Goal: Task Accomplishment & Management: Manage account settings

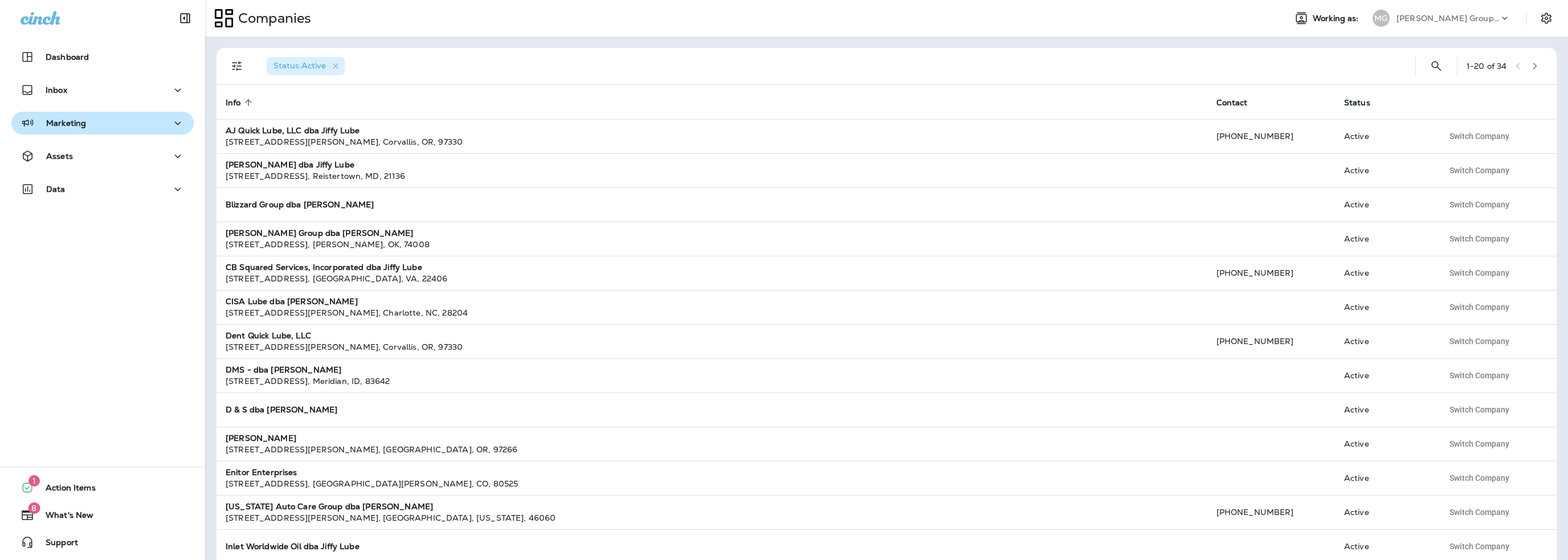
click at [61, 124] on p "Marketing" at bounding box center [66, 123] width 40 height 9
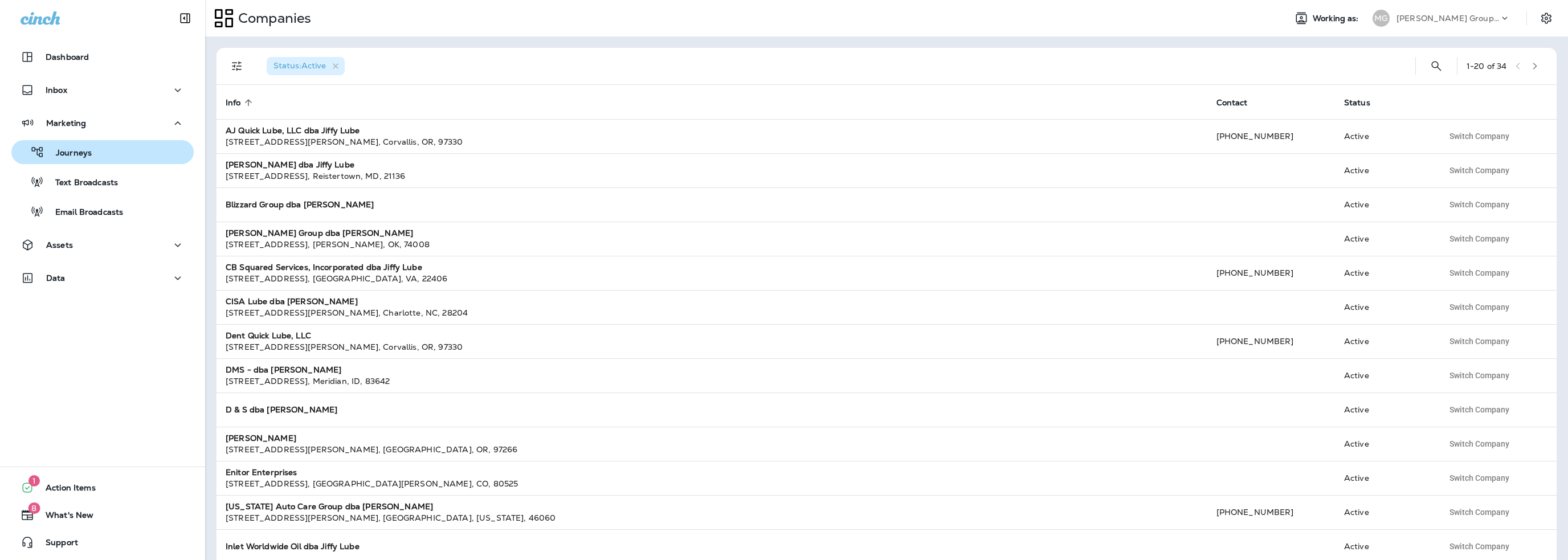
click at [68, 153] on p "Journeys" at bounding box center [68, 153] width 47 height 11
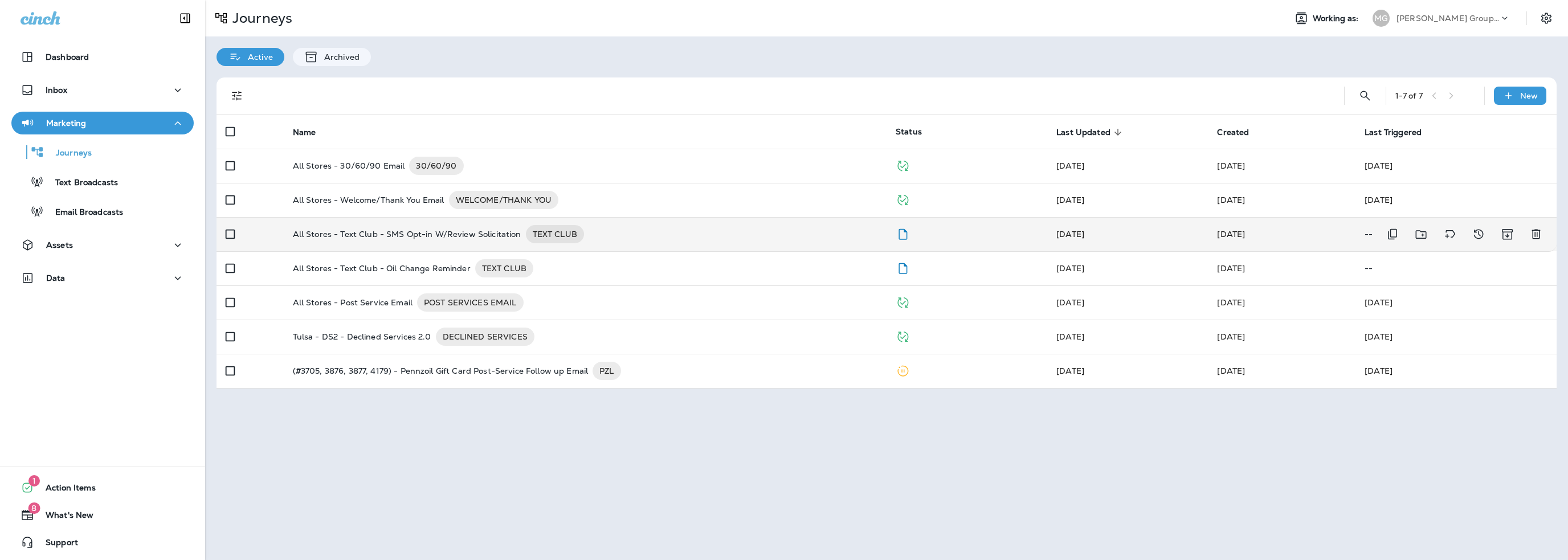
click at [436, 234] on p "All Stores - Text Club - SMS Opt-in W/Review Solicitation" at bounding box center [407, 234] width 229 height 18
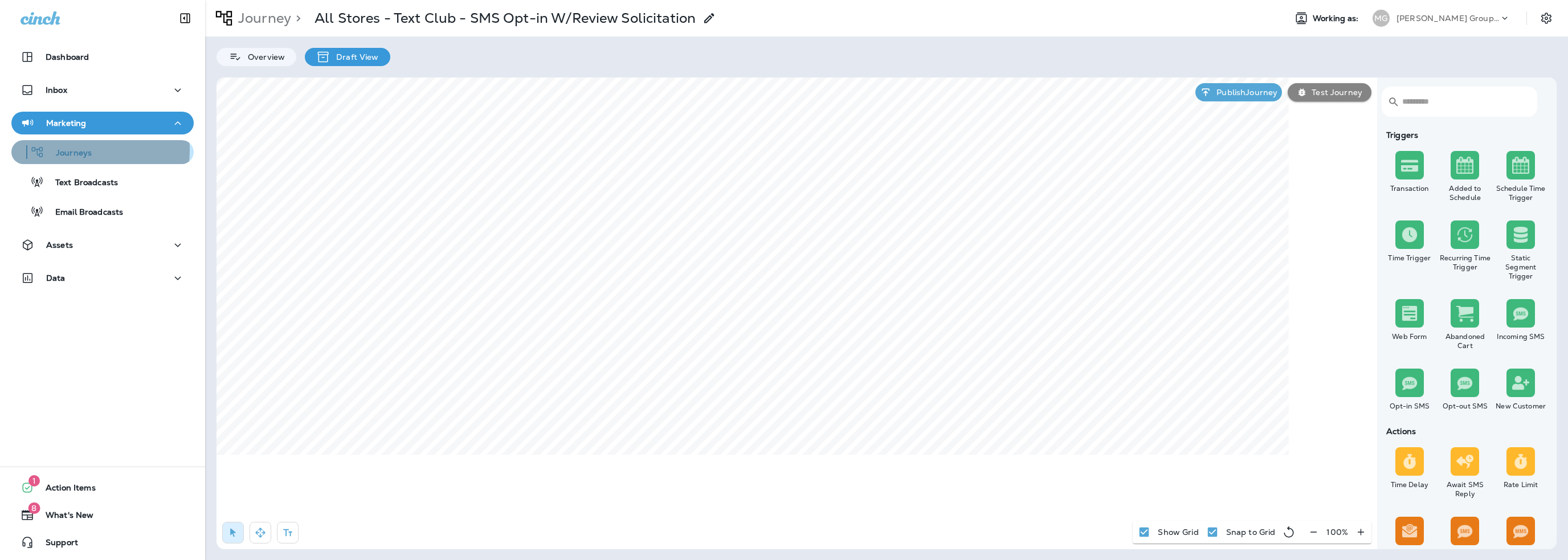
click at [64, 150] on p "Journeys" at bounding box center [68, 153] width 47 height 11
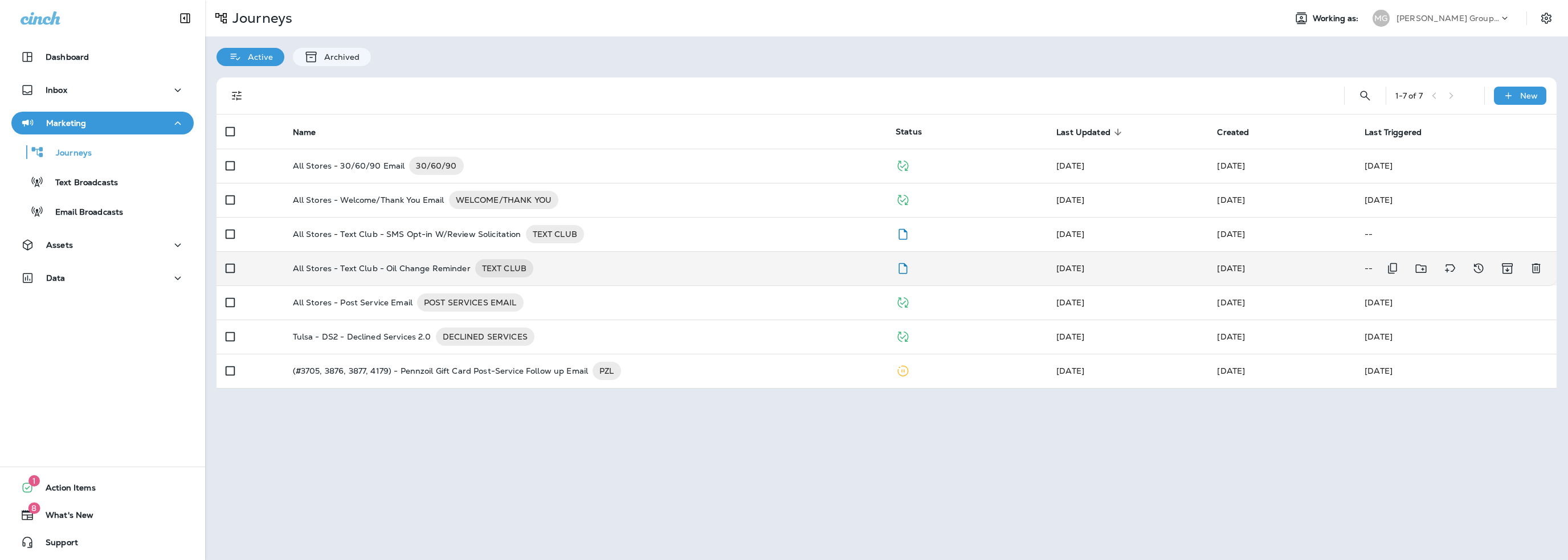
click at [408, 266] on p "All Stores - Text Club - Oil Change Reminder" at bounding box center [382, 268] width 178 height 18
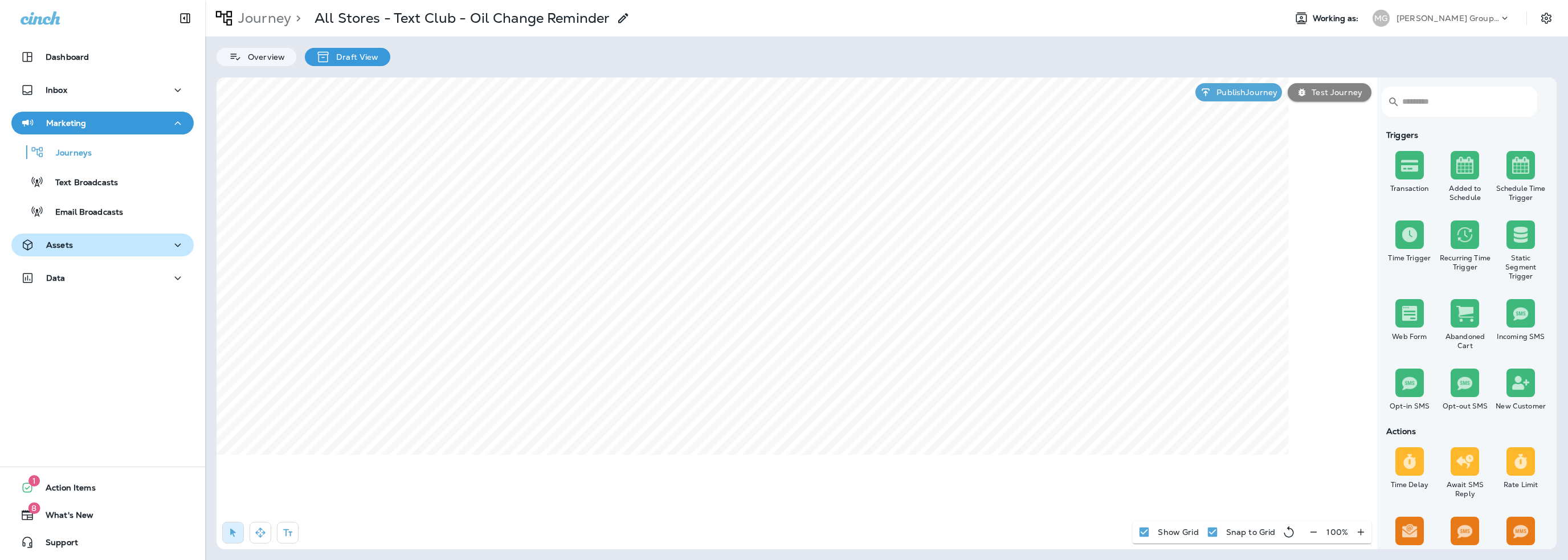
click at [80, 247] on div "Assets" at bounding box center [102, 245] width 164 height 14
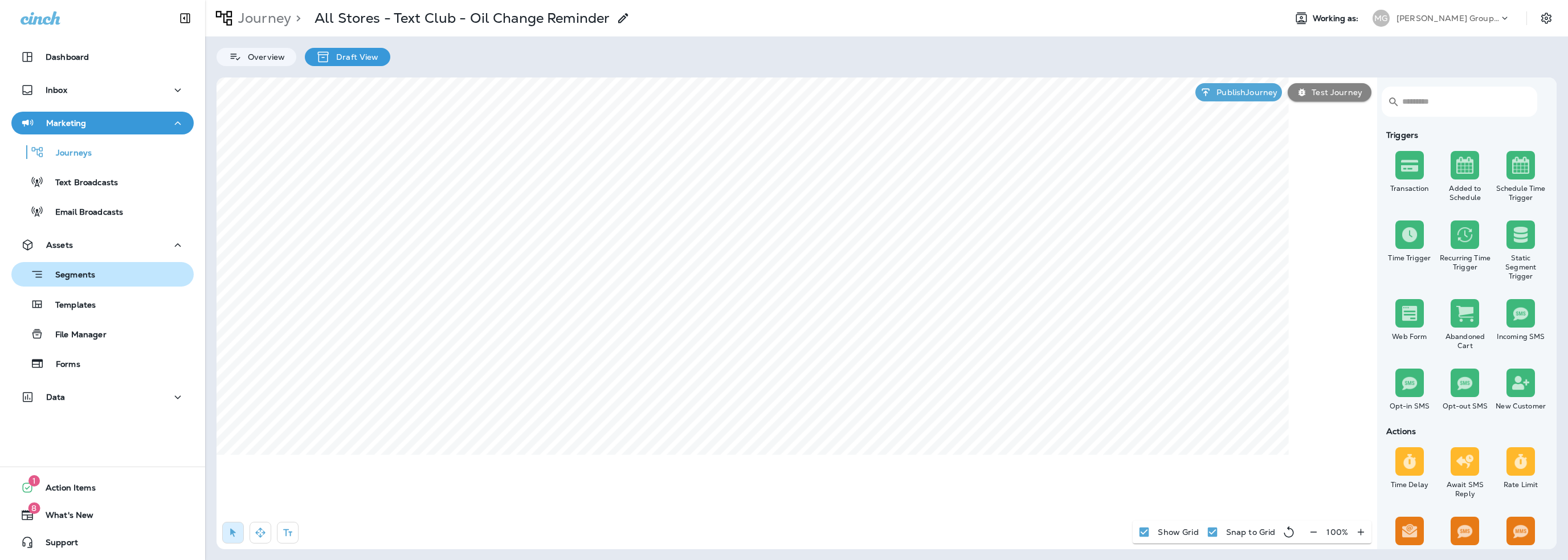
click at [74, 273] on p "Segments" at bounding box center [70, 275] width 52 height 12
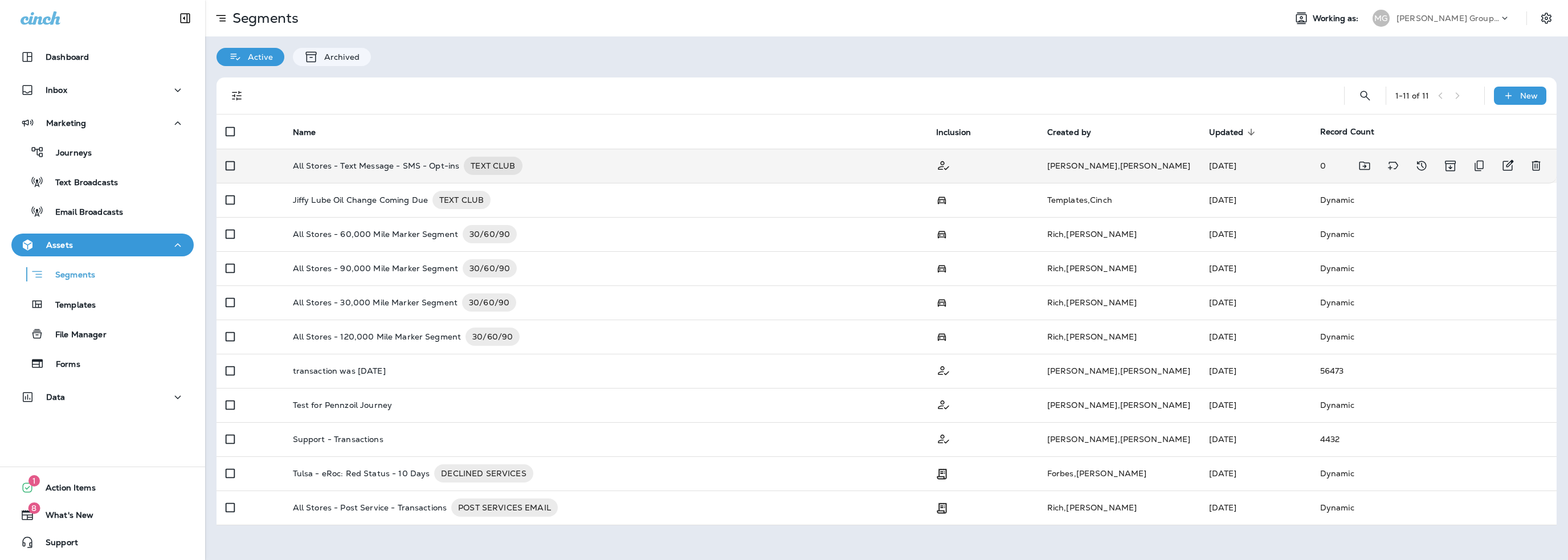
click at [374, 165] on p "All Stores - Text Message - SMS - Opt-ins" at bounding box center [376, 165] width 167 height 18
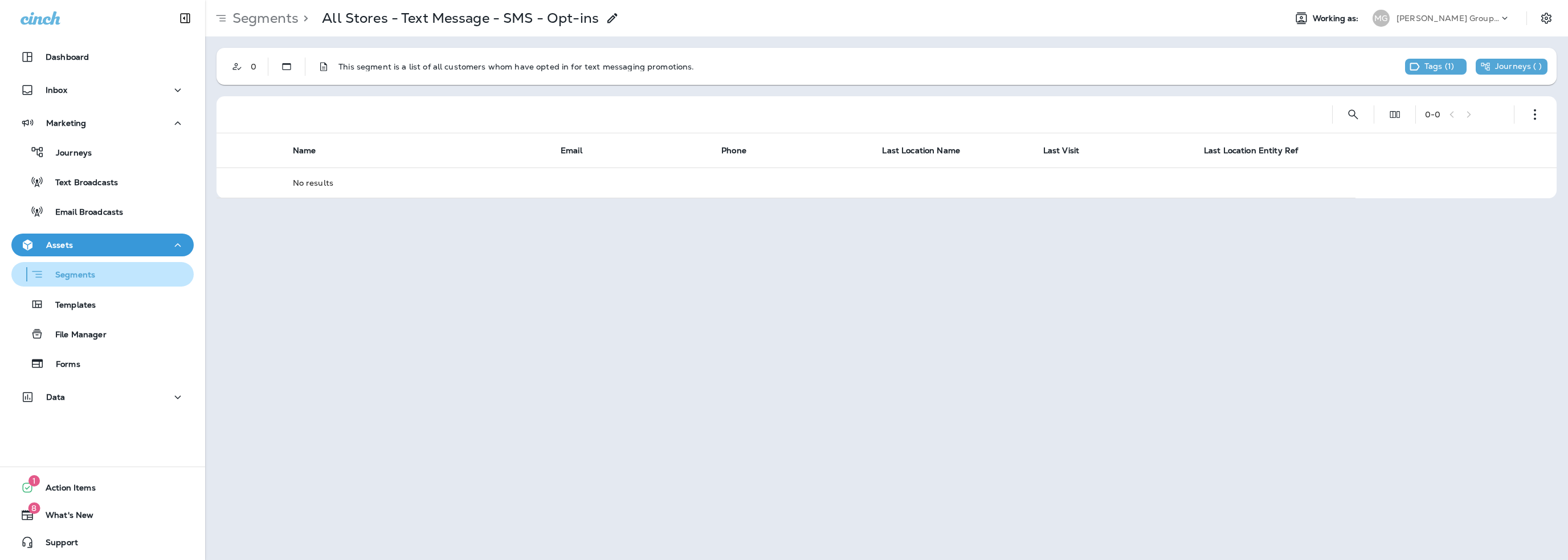
click at [64, 269] on div "Segments" at bounding box center [55, 274] width 79 height 17
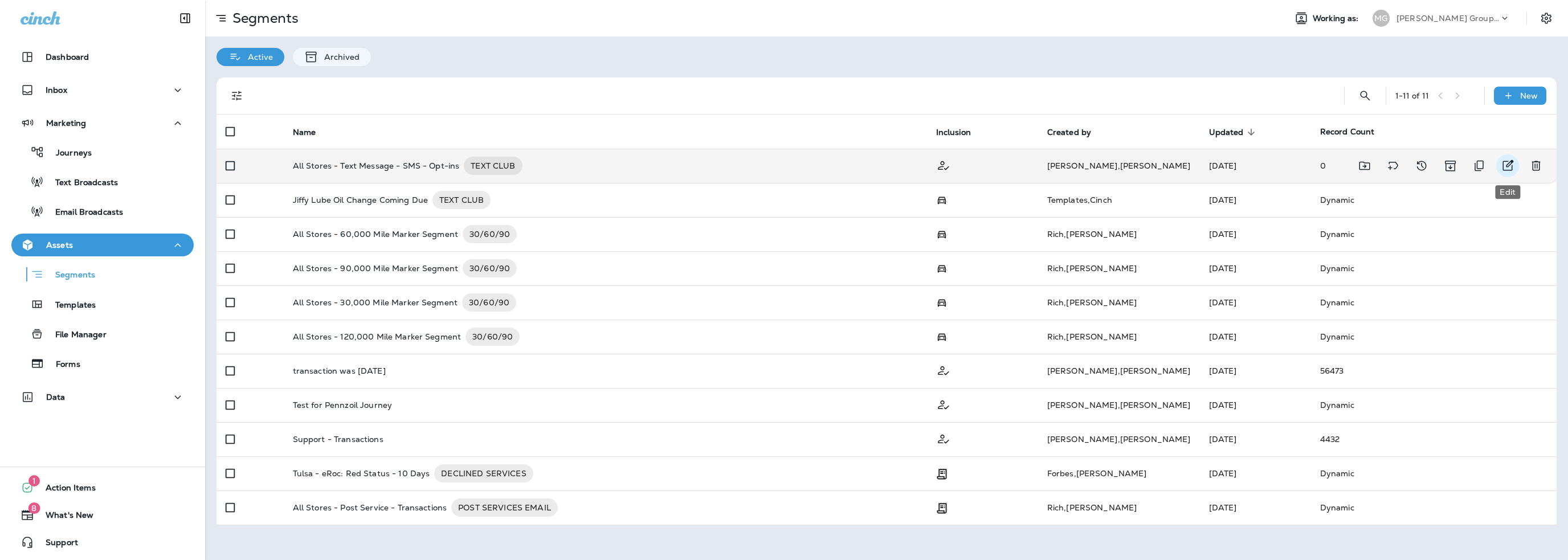
click at [1510, 163] on icon "Edit" at bounding box center [1507, 165] width 14 height 14
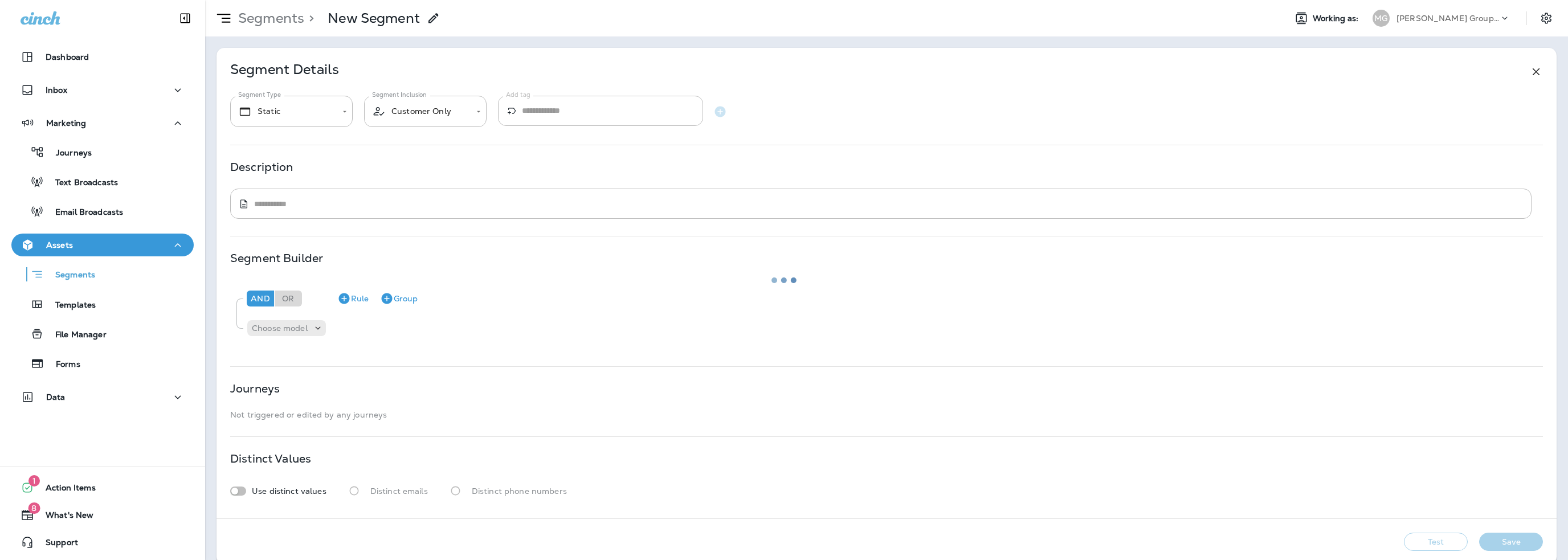
type textarea "**********"
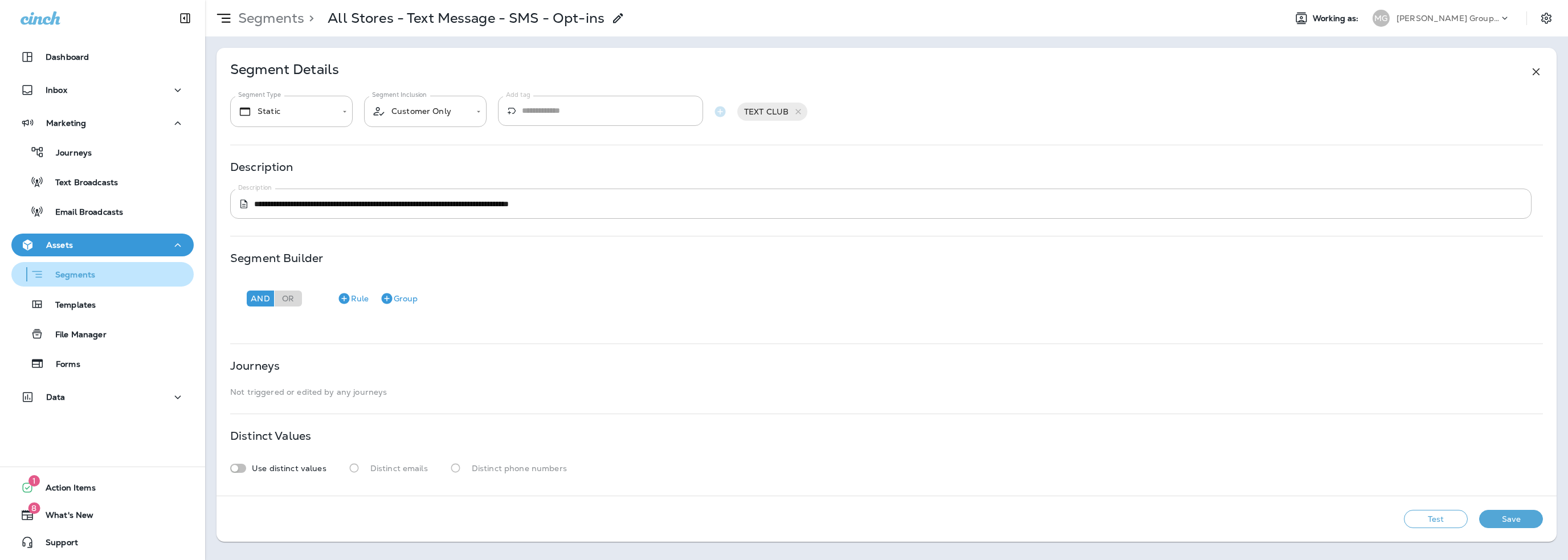
click at [90, 277] on p "Segments" at bounding box center [70, 275] width 52 height 12
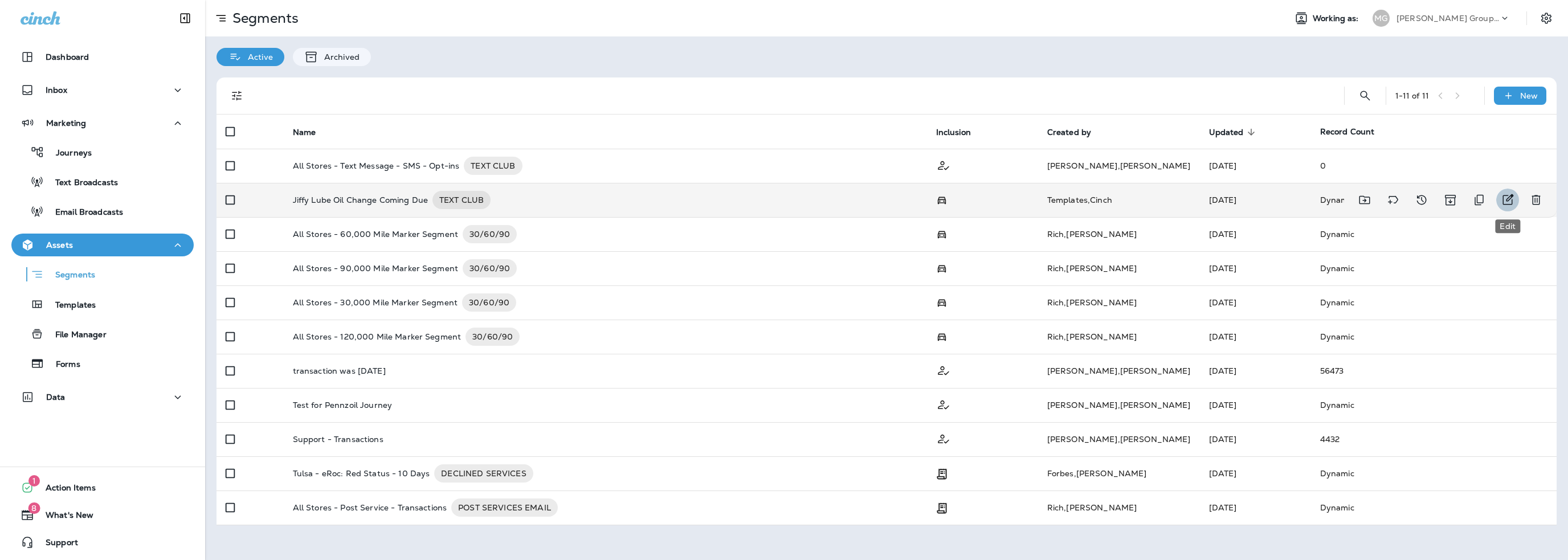
click at [1506, 198] on icon "Edit" at bounding box center [1507, 200] width 14 height 14
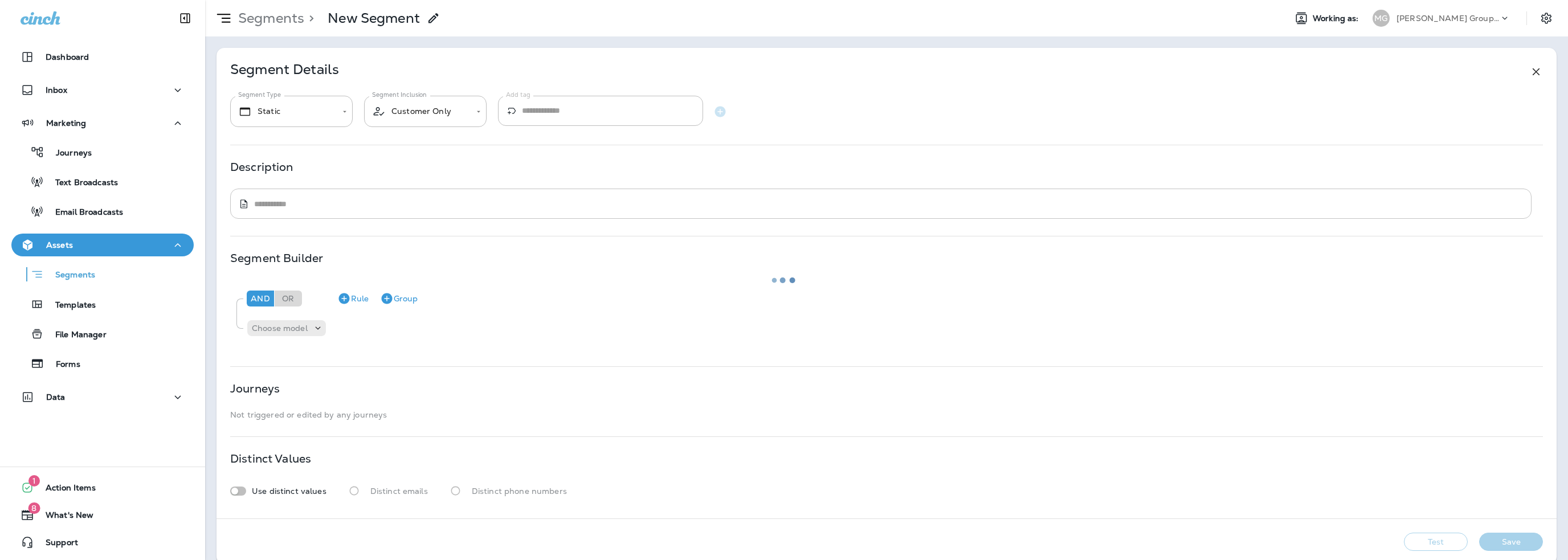
type input "*******"
type input "**********"
type textarea "**********"
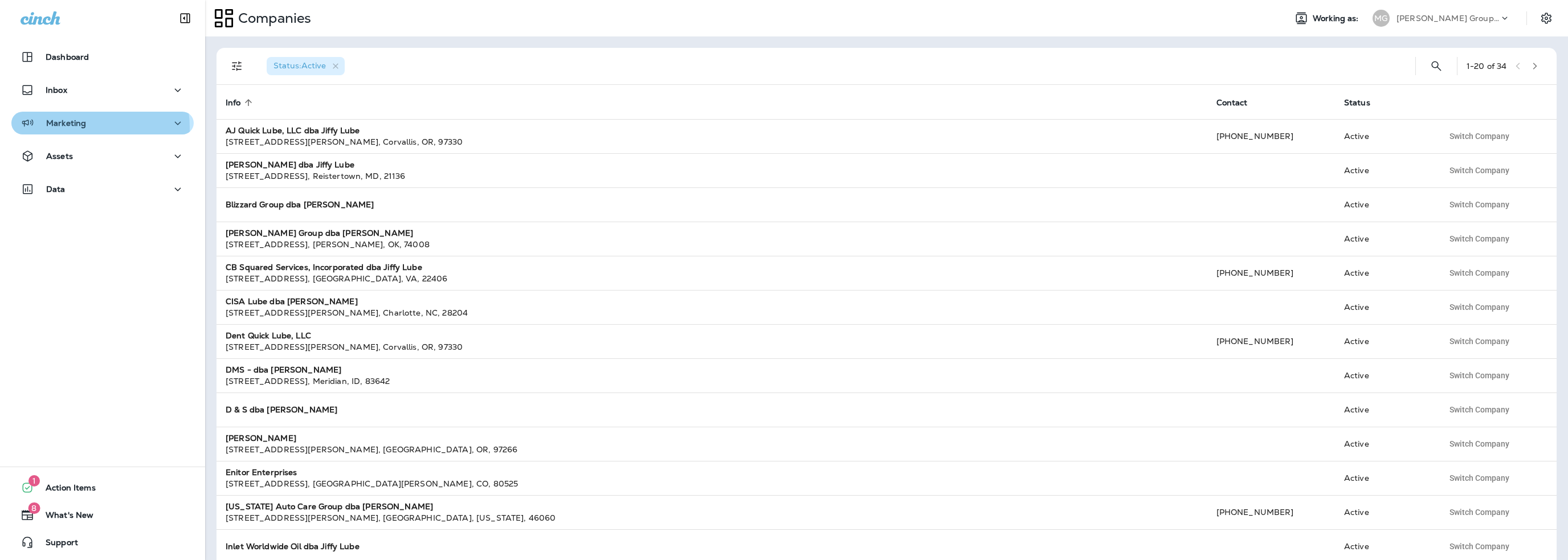
click at [84, 127] on p "Marketing" at bounding box center [66, 123] width 40 height 9
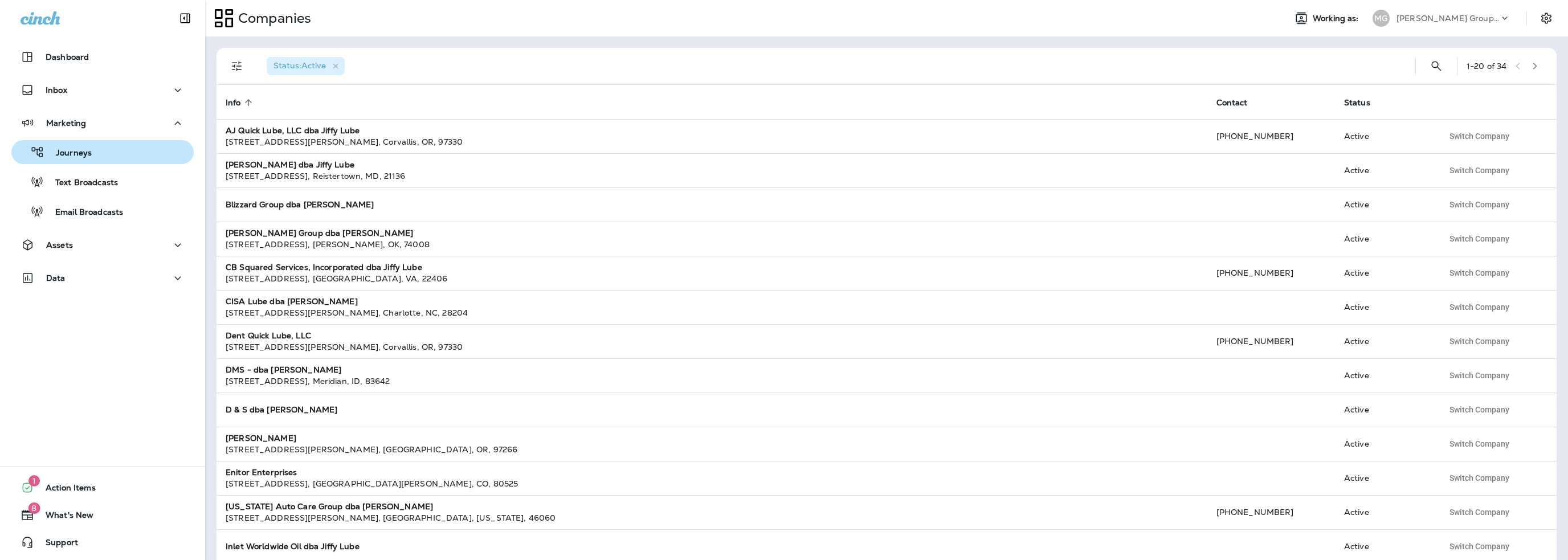
click at [82, 157] on p "Journeys" at bounding box center [68, 153] width 47 height 11
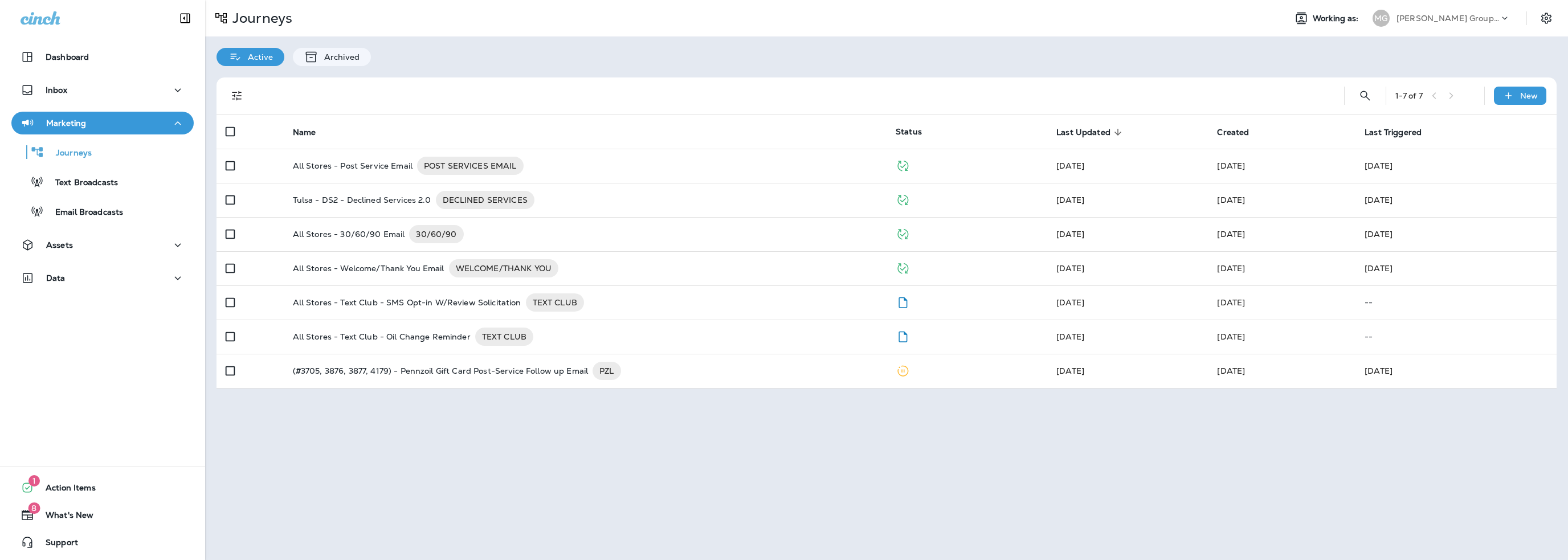
click at [1432, 17] on p "[PERSON_NAME] Group dba [PERSON_NAME]" at bounding box center [1448, 18] width 102 height 9
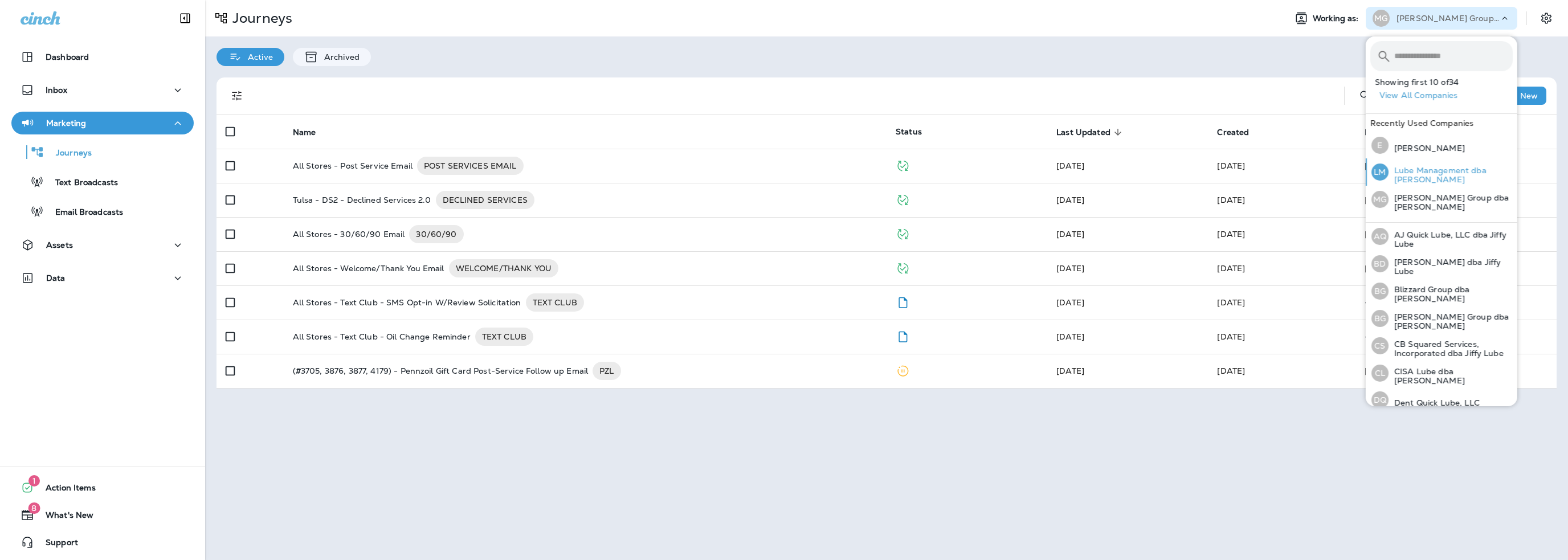
click at [1459, 169] on p "Lube Management dba [PERSON_NAME]" at bounding box center [1450, 174] width 124 height 18
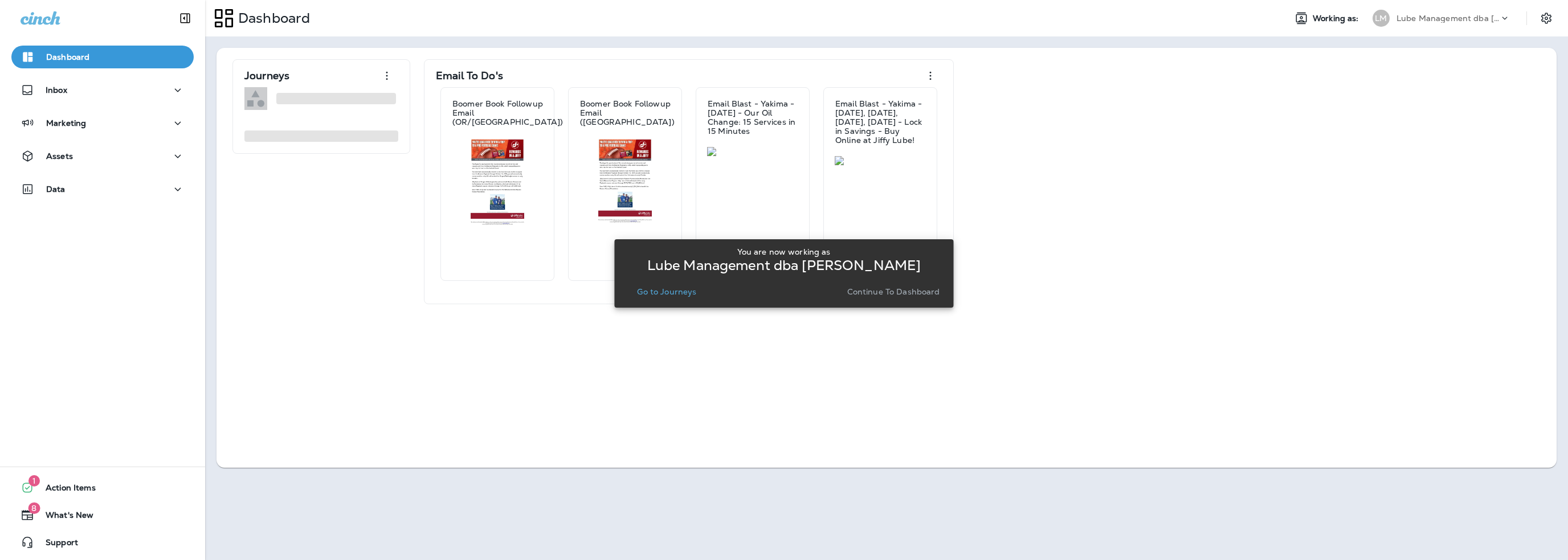
click at [663, 289] on p "Go to Journeys" at bounding box center [666, 292] width 59 height 9
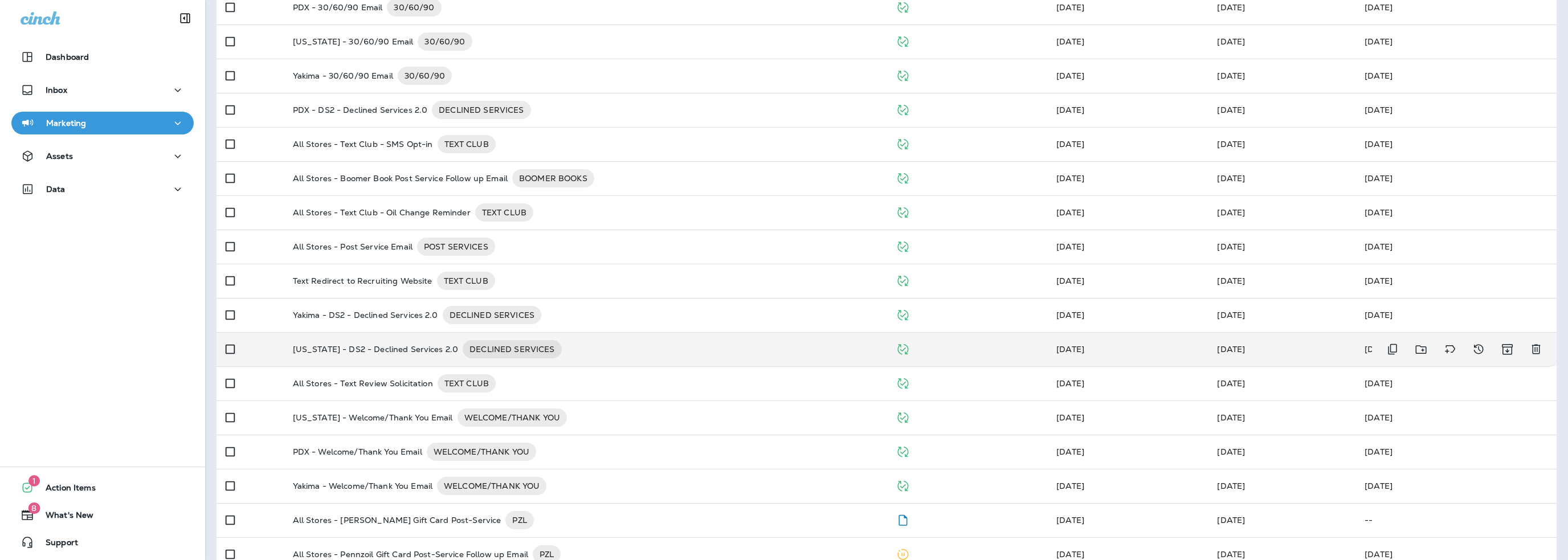
scroll to position [102, 0]
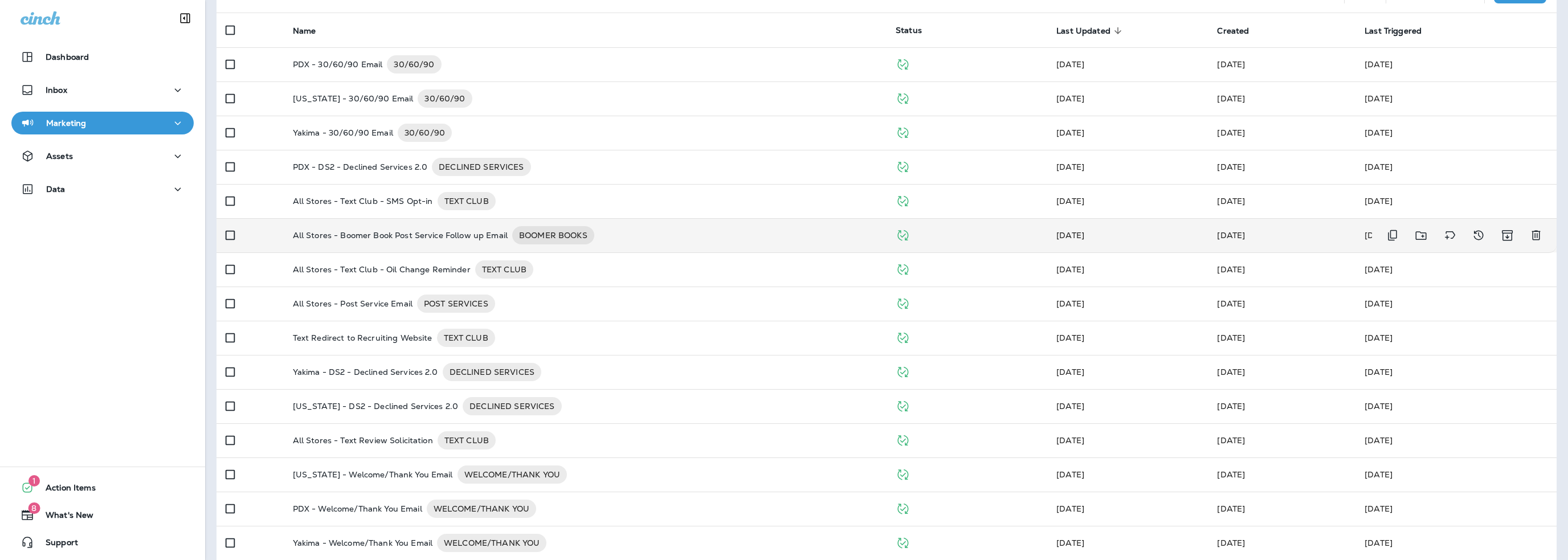
click at [422, 236] on p "All Stores - Boomer Book Post Service Follow up Email" at bounding box center [401, 235] width 215 height 18
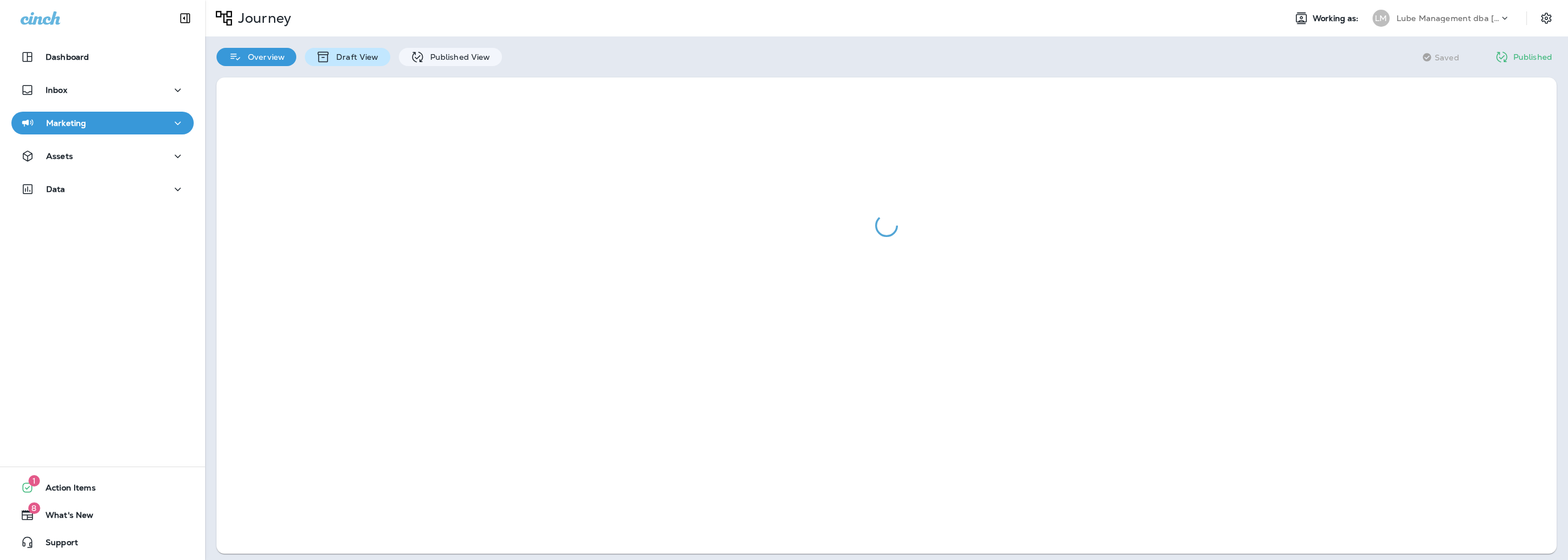
click at [348, 57] on p "Draft View" at bounding box center [354, 57] width 48 height 9
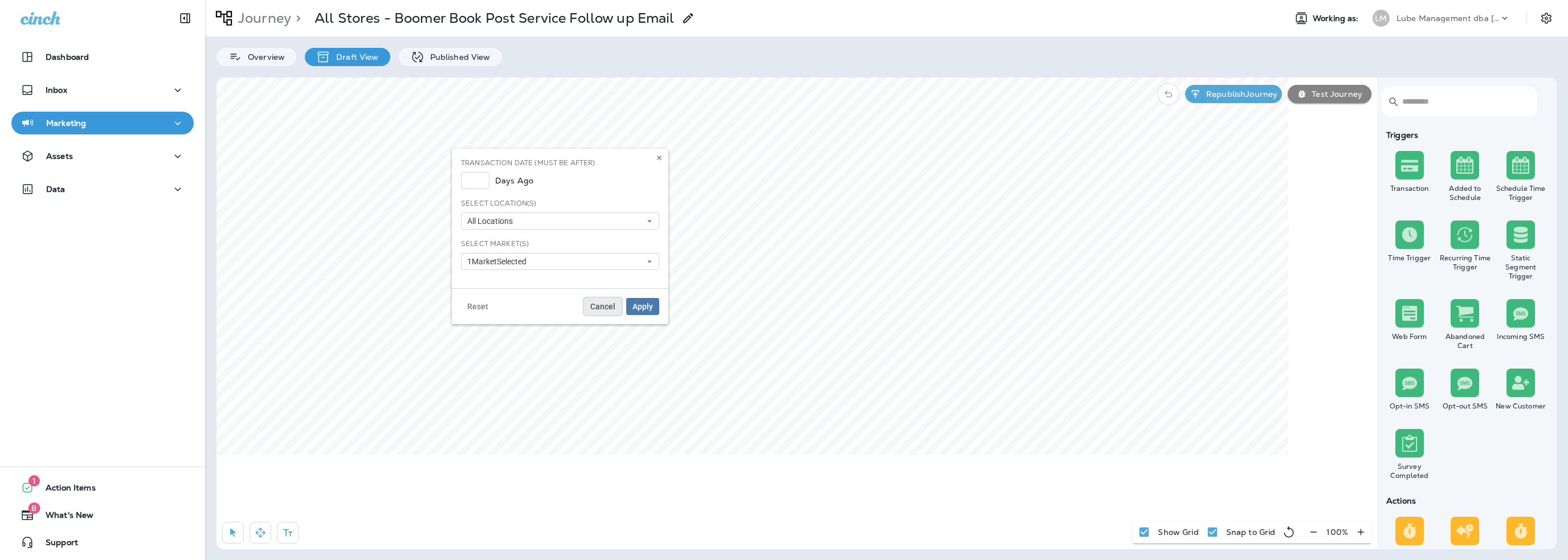
click at [592, 309] on span "Cancel" at bounding box center [603, 306] width 25 height 8
select select "*"
select select "**"
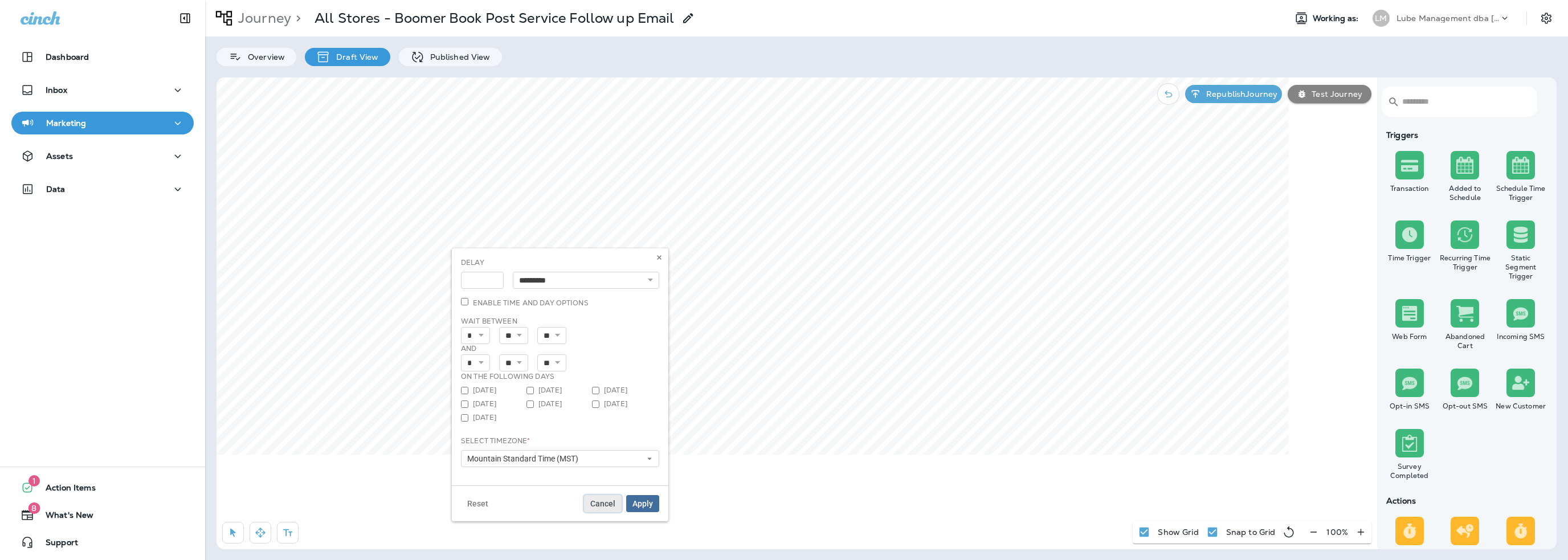
click at [604, 502] on span "Cancel" at bounding box center [603, 503] width 25 height 8
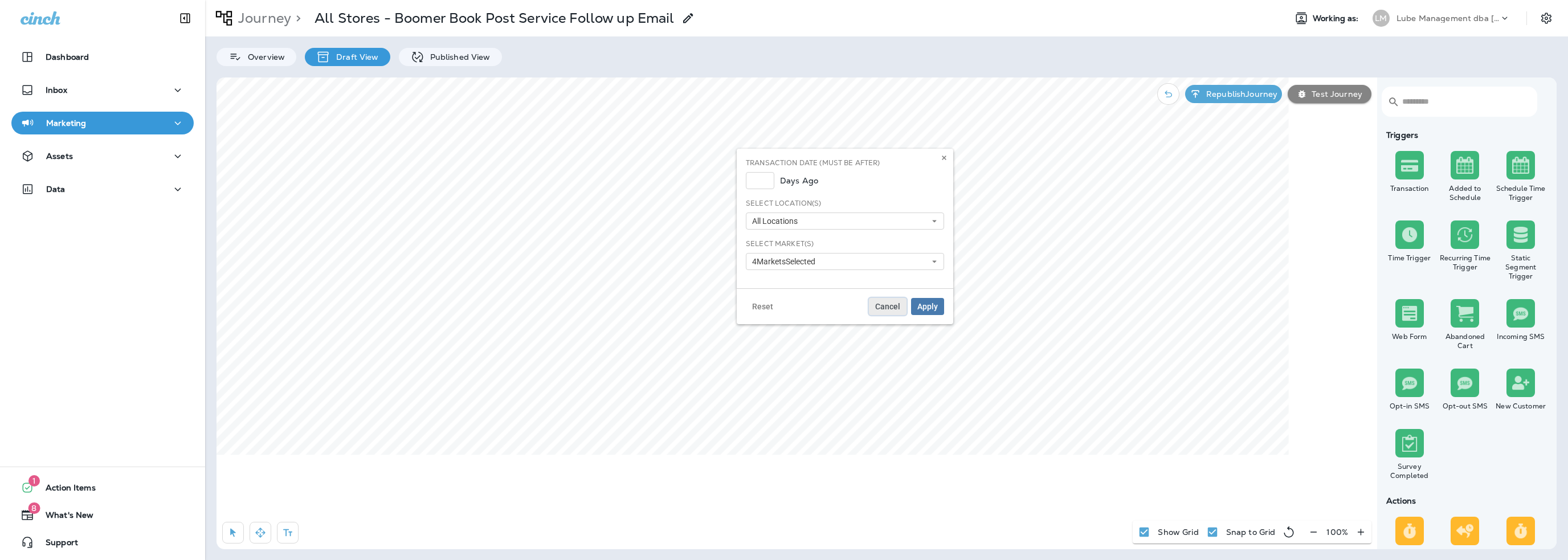
click at [893, 306] on span "Cancel" at bounding box center [887, 306] width 25 height 8
select select "*"
select select "**"
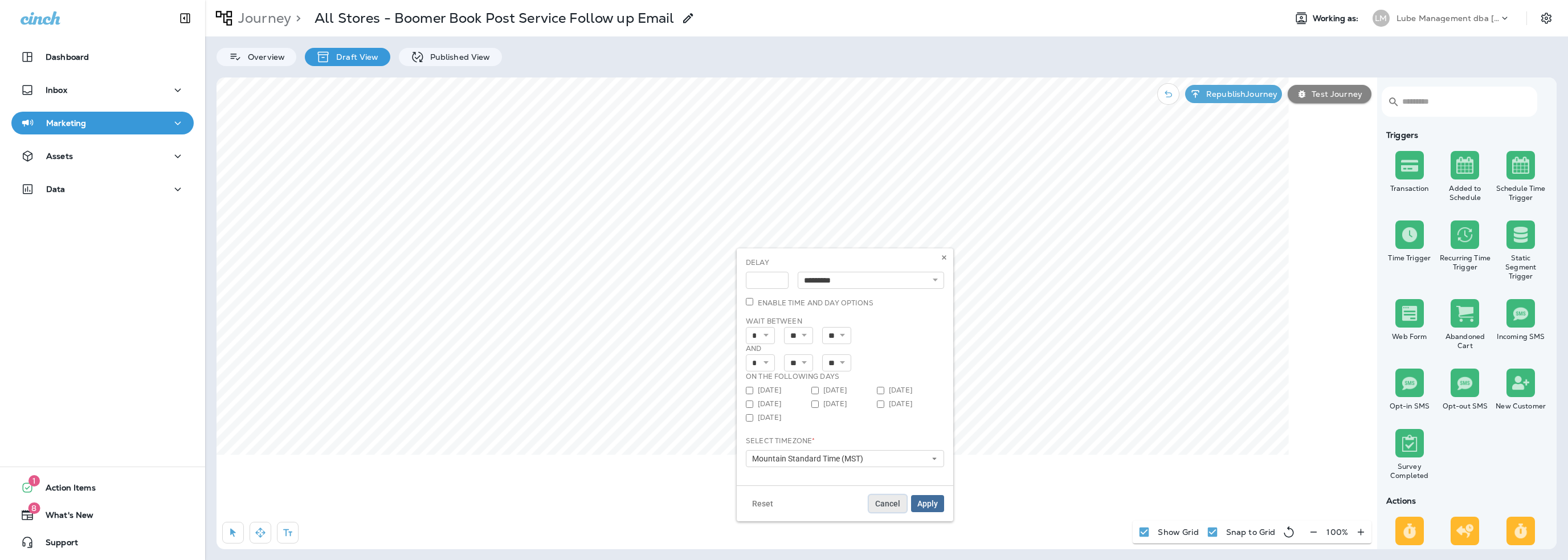
click at [898, 503] on span "Cancel" at bounding box center [887, 503] width 25 height 8
drag, startPoint x: 446, startPoint y: 57, endPoint x: 448, endPoint y: 77, distance: 20.1
click at [445, 57] on p "Published View" at bounding box center [457, 57] width 66 height 9
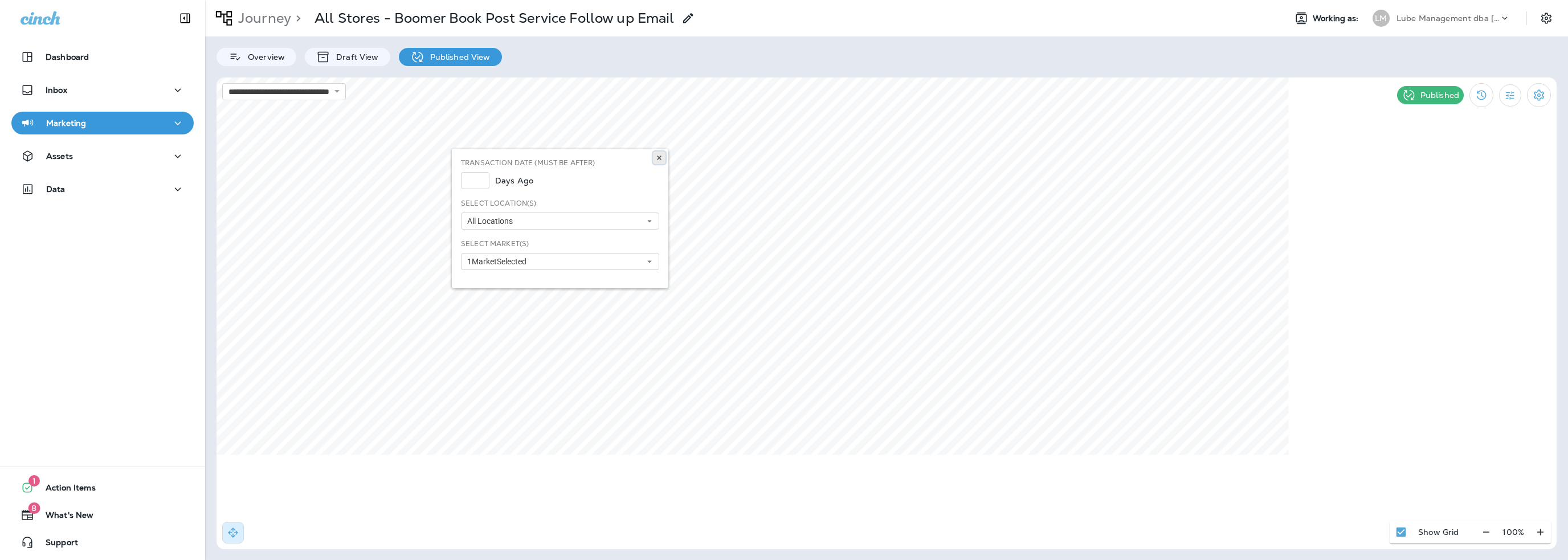
click at [661, 161] on button at bounding box center [659, 157] width 12 height 12
